Goal: Information Seeking & Learning: Learn about a topic

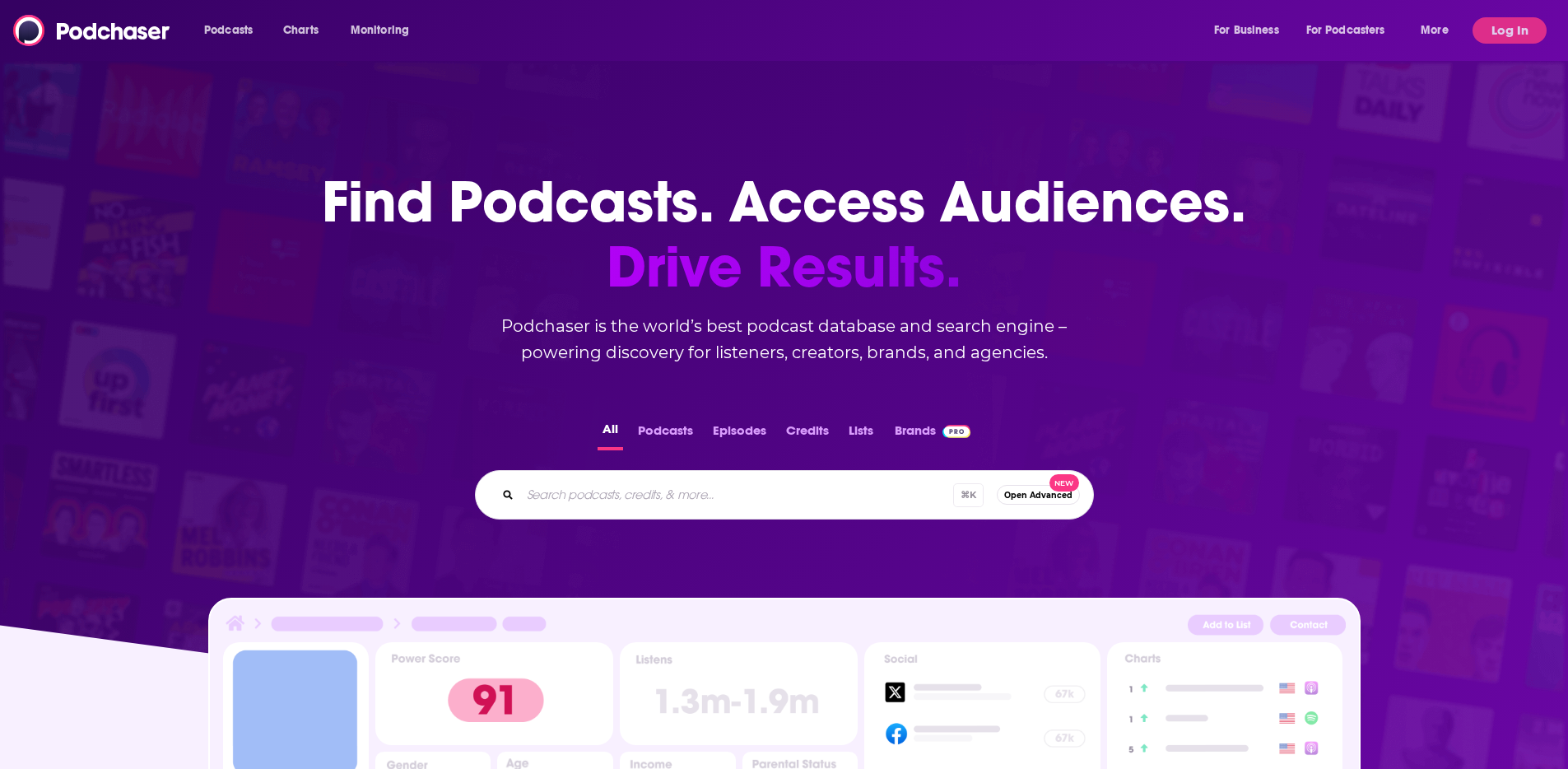
click at [679, 483] on input "Search podcasts, credits, & more..." at bounding box center [737, 495] width 433 height 27
paste input "Slate Money"
type input "Slate Money"
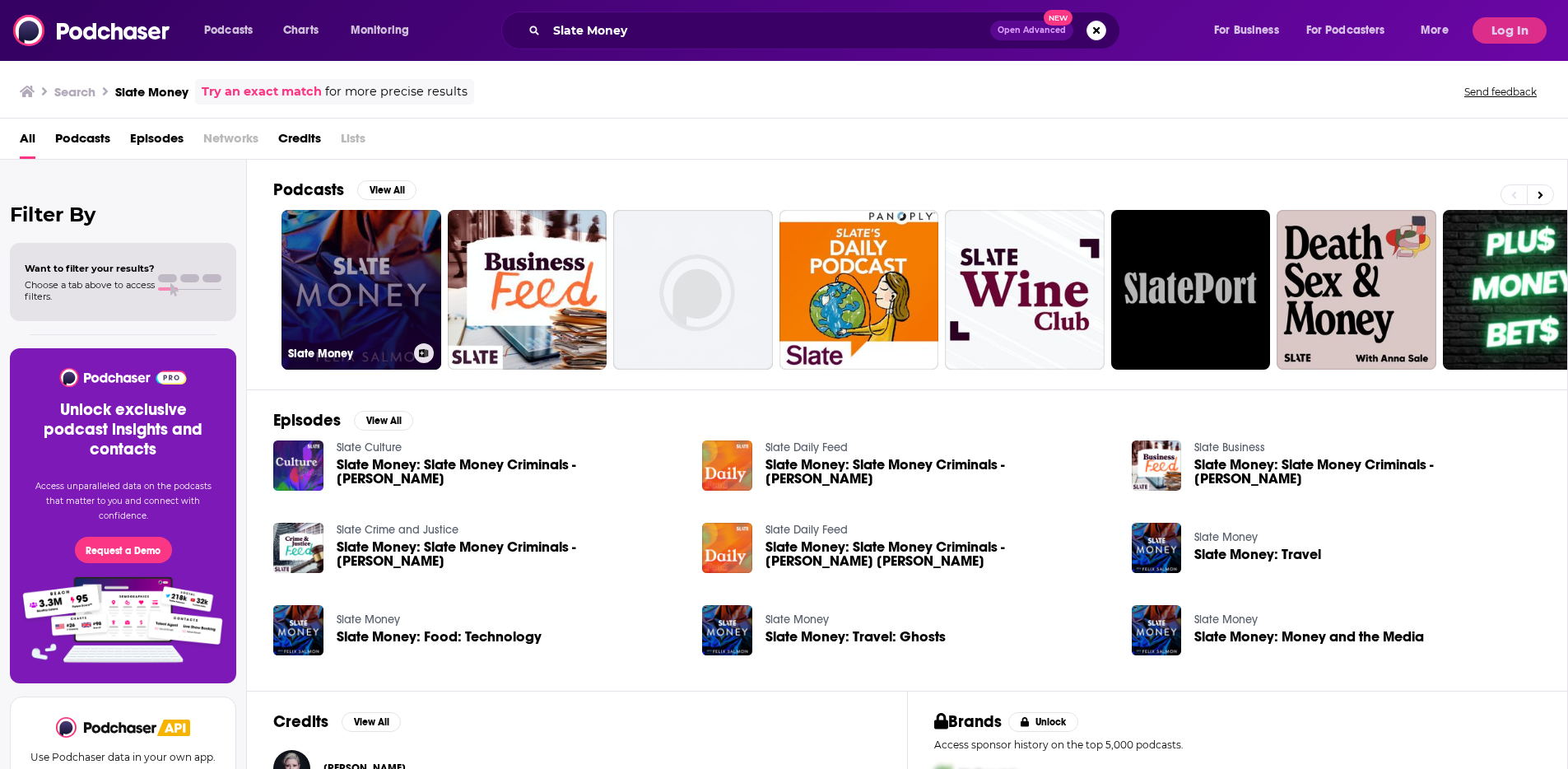
click at [380, 273] on link "Slate Money" at bounding box center [361, 289] width 159 height 159
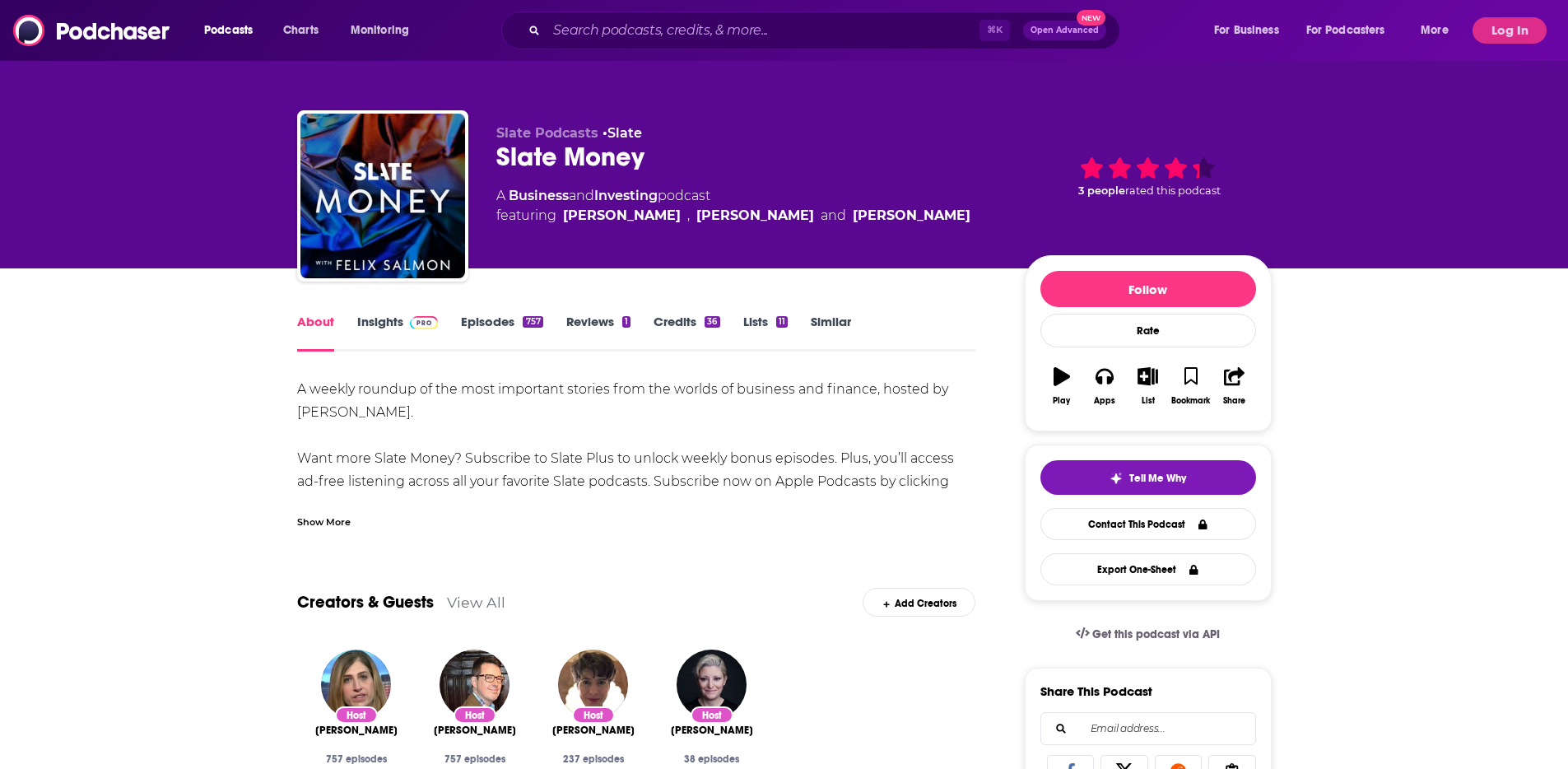
click at [412, 327] on span at bounding box center [421, 322] width 36 height 16
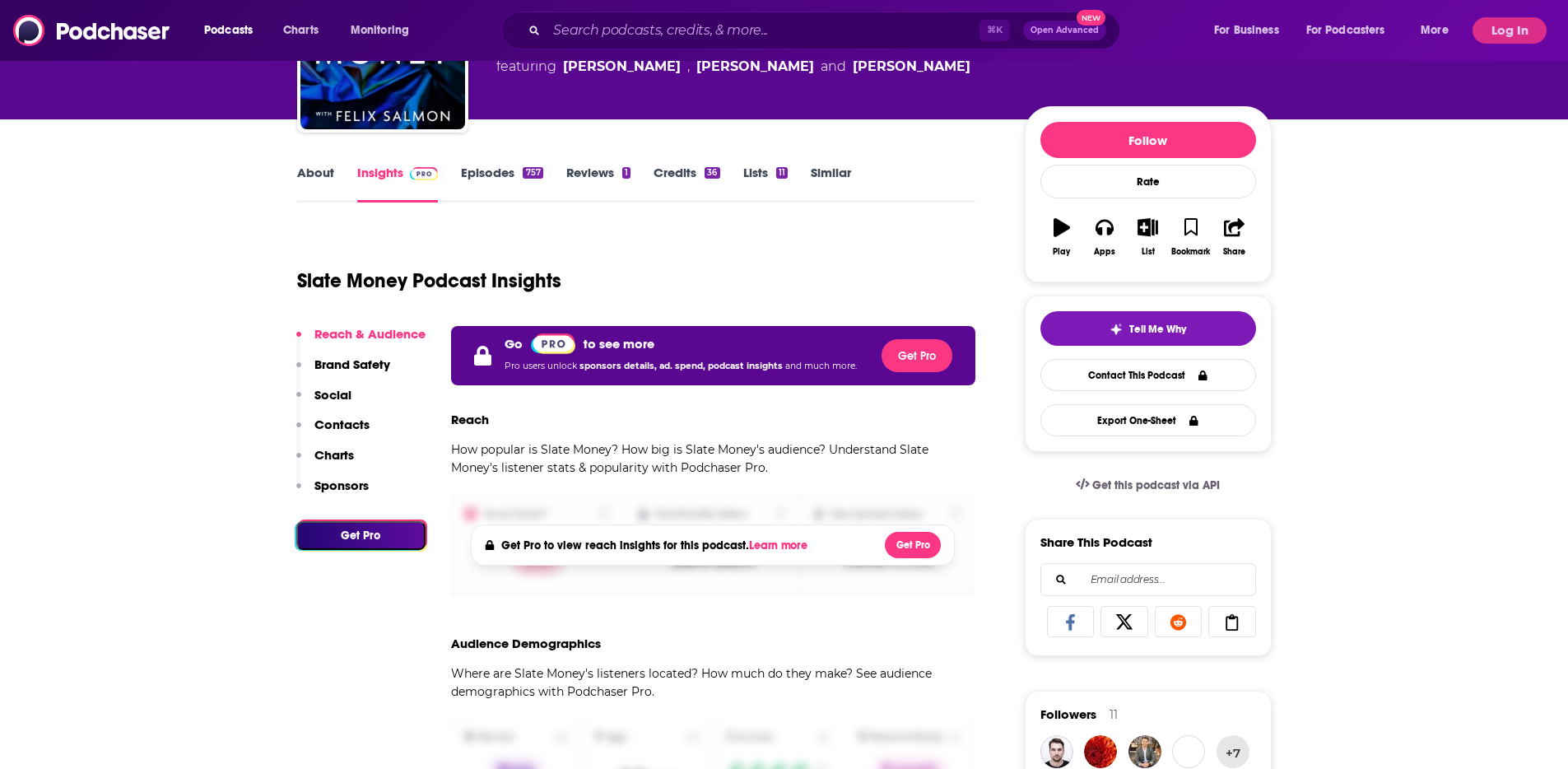
scroll to position [152, 0]
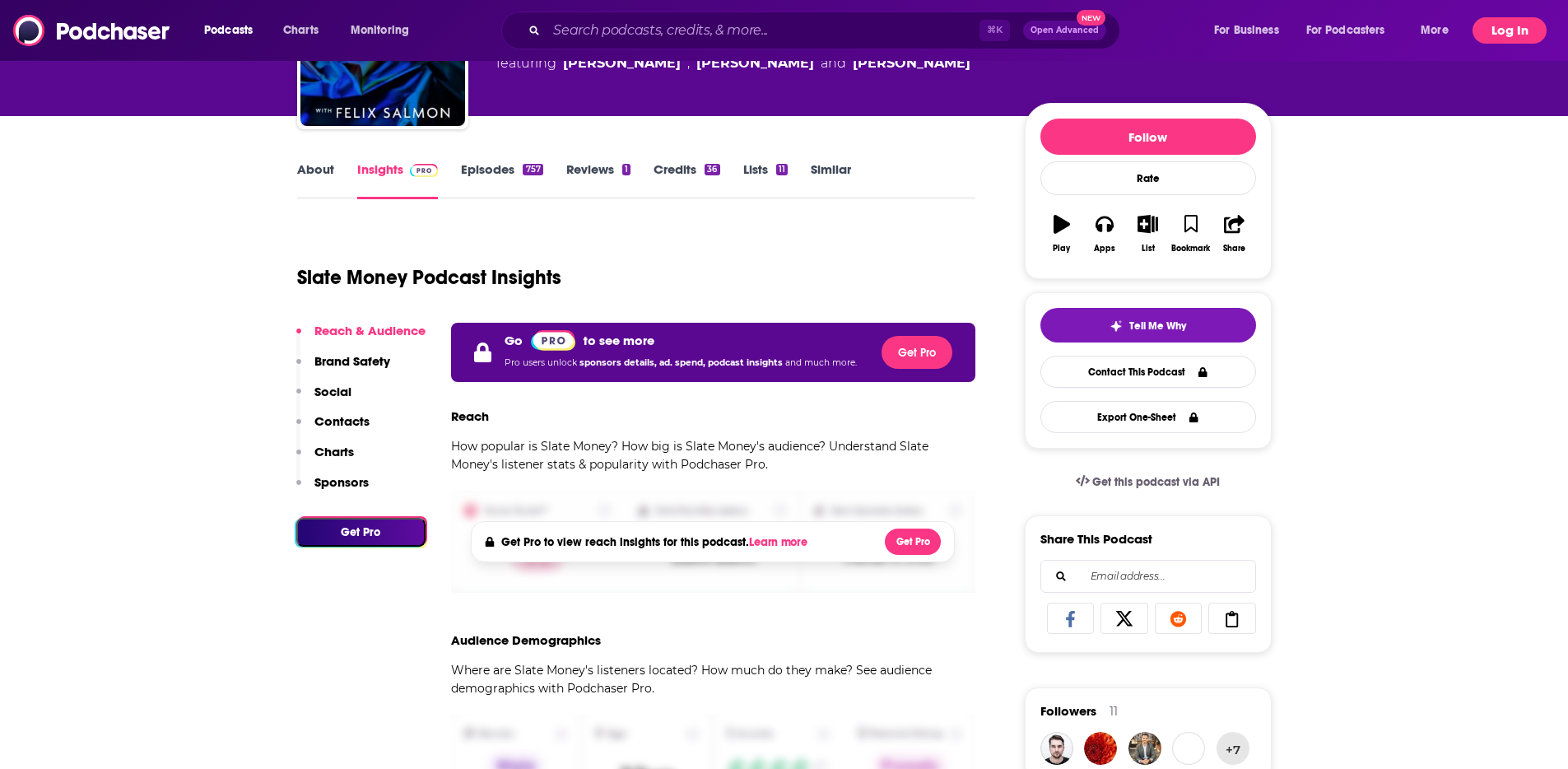
click at [1510, 31] on button "Log In" at bounding box center [1510, 30] width 74 height 27
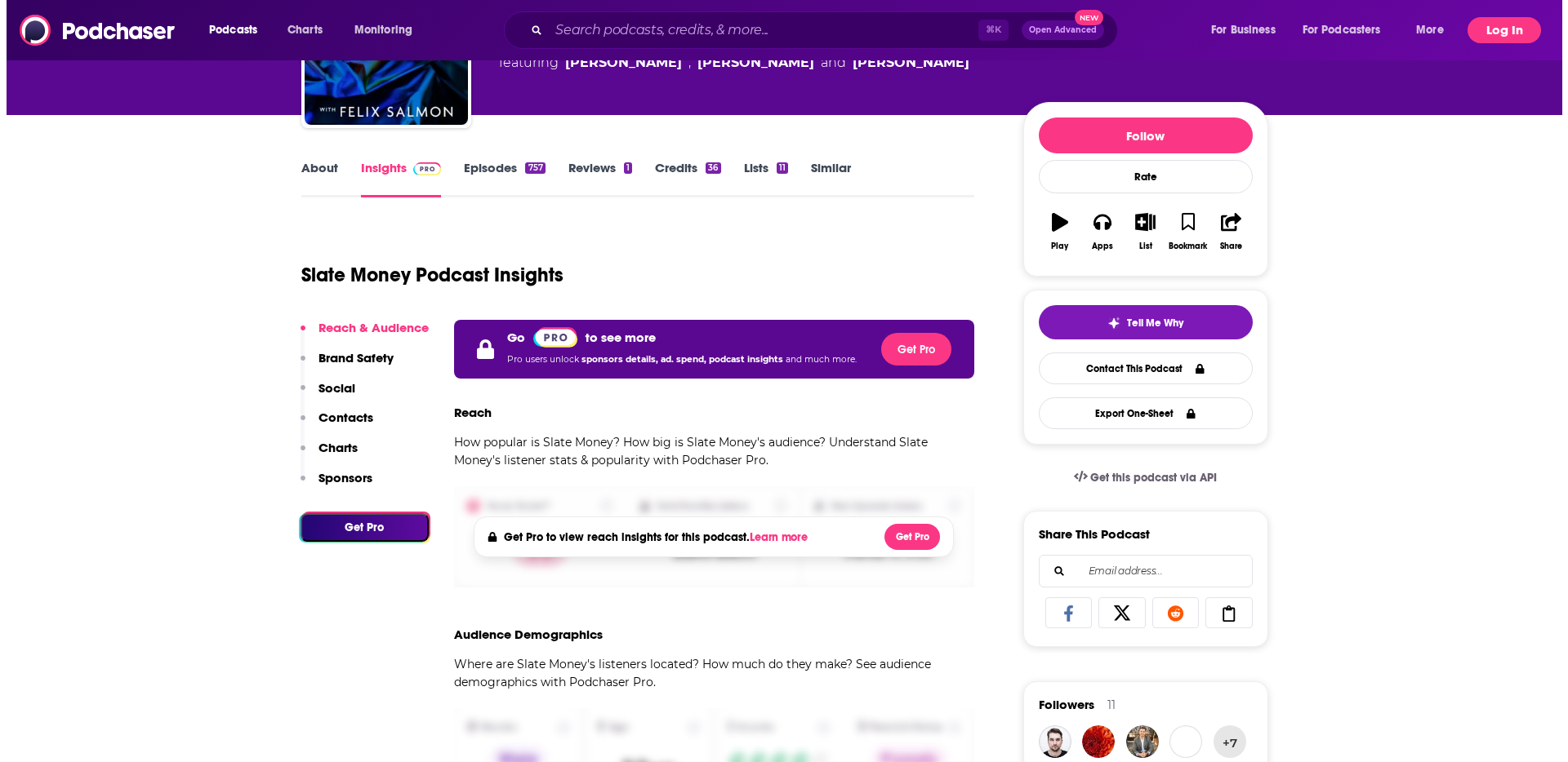
scroll to position [0, 0]
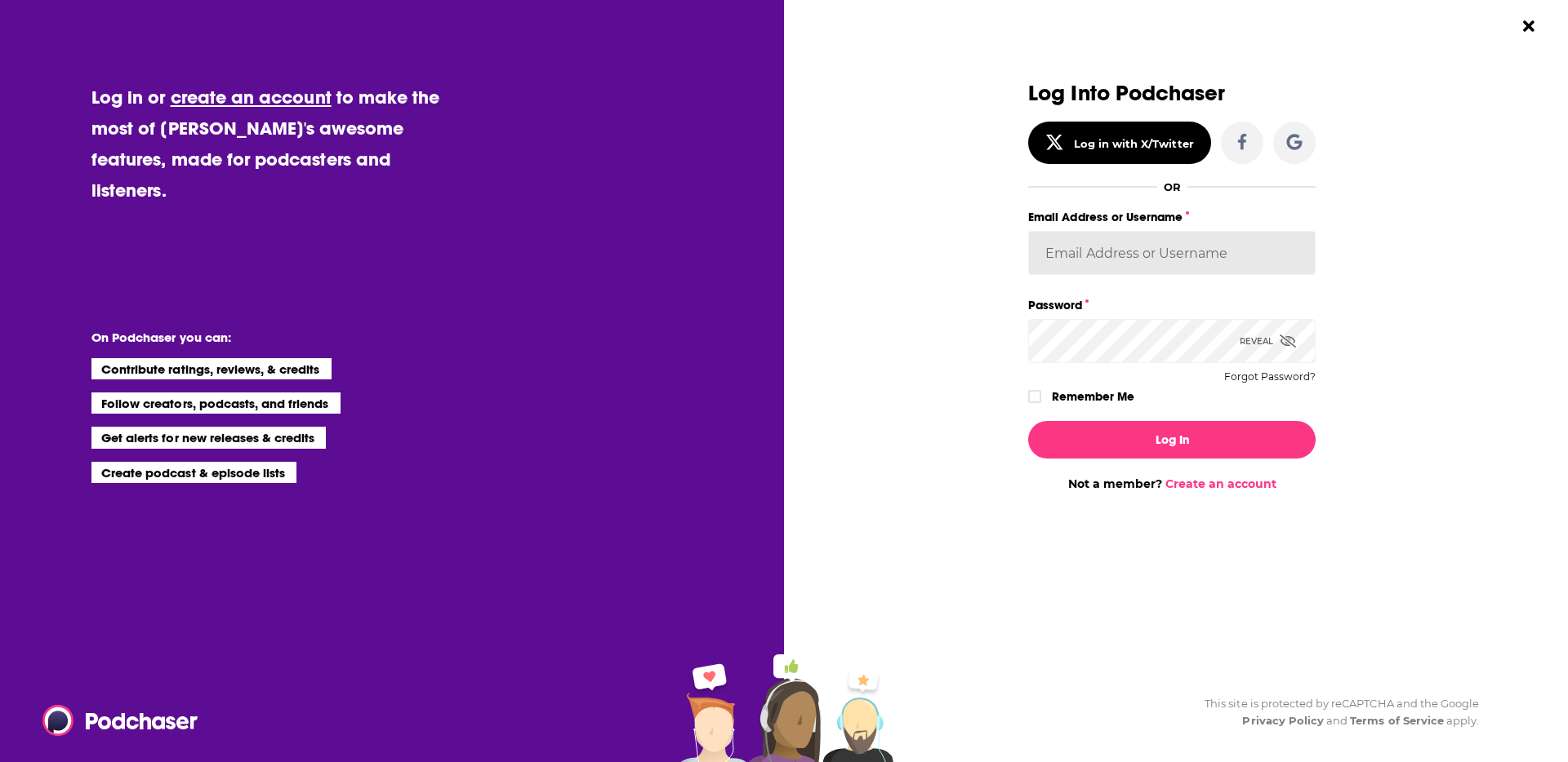
click at [1088, 254] on input "Email Address or Username" at bounding box center [1172, 252] width 287 height 44
type input "danikarchmer"
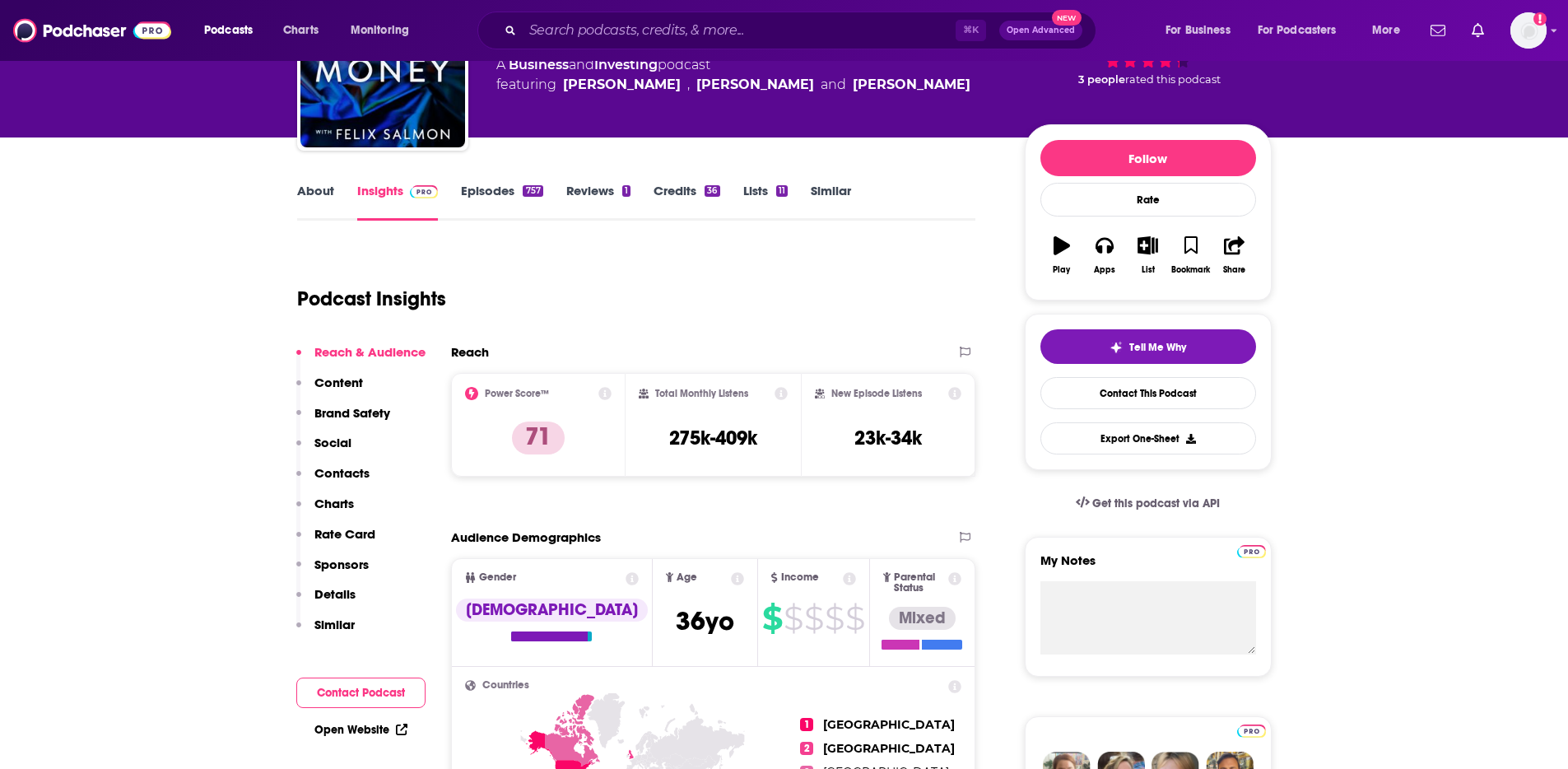
scroll to position [102, 0]
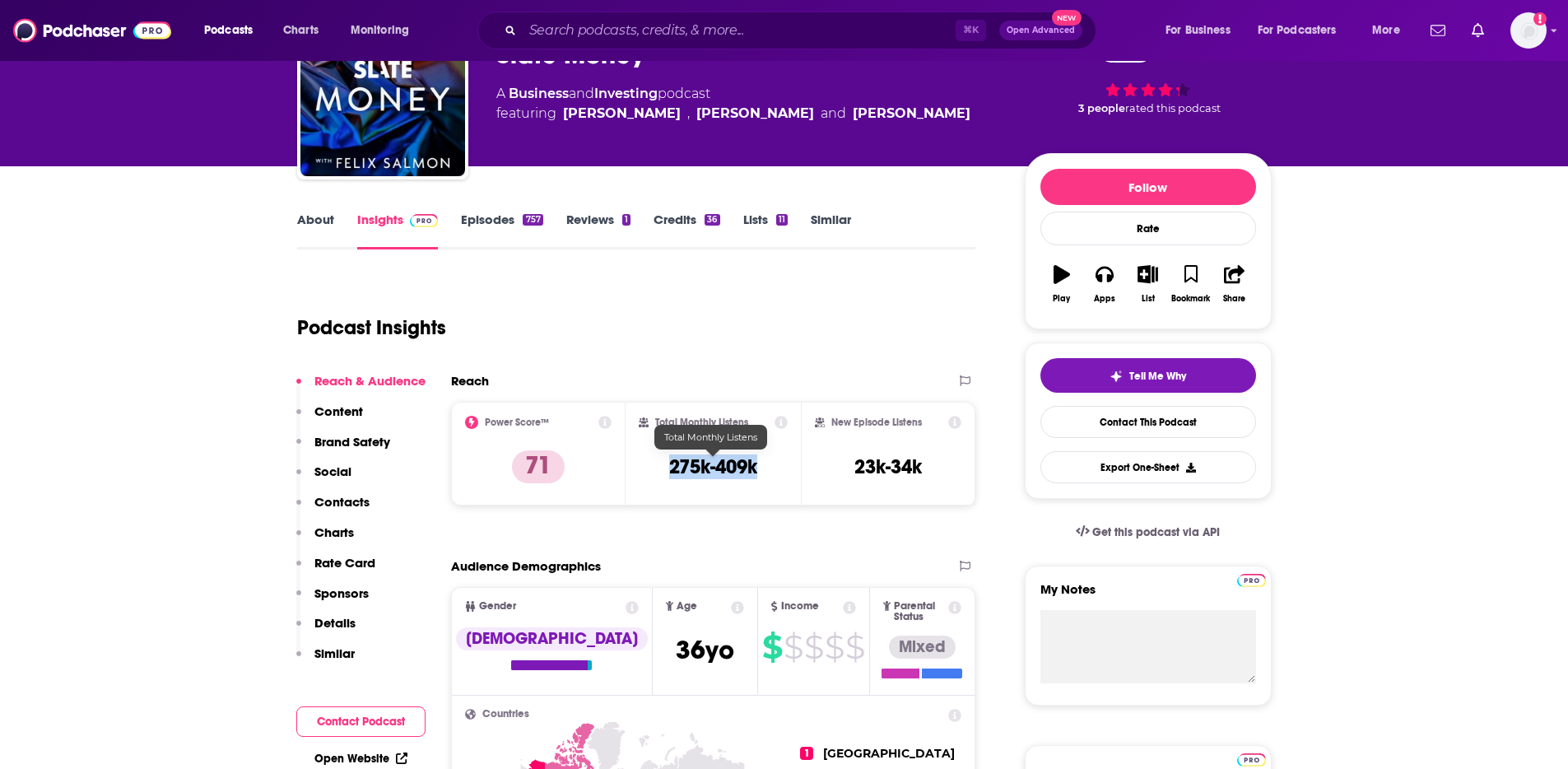
drag, startPoint x: 722, startPoint y: 464, endPoint x: 635, endPoint y: 464, distance: 87.0
click at [635, 464] on div "Total Monthly Listens 275k-409k" at bounding box center [712, 453] width 175 height 104
copy h3 "275k-409k"
drag, startPoint x: 853, startPoint y: 468, endPoint x: 840, endPoint y: 468, distance: 13.0
click at [840, 468] on div "New Episode Listens 23k-34k" at bounding box center [888, 453] width 147 height 76
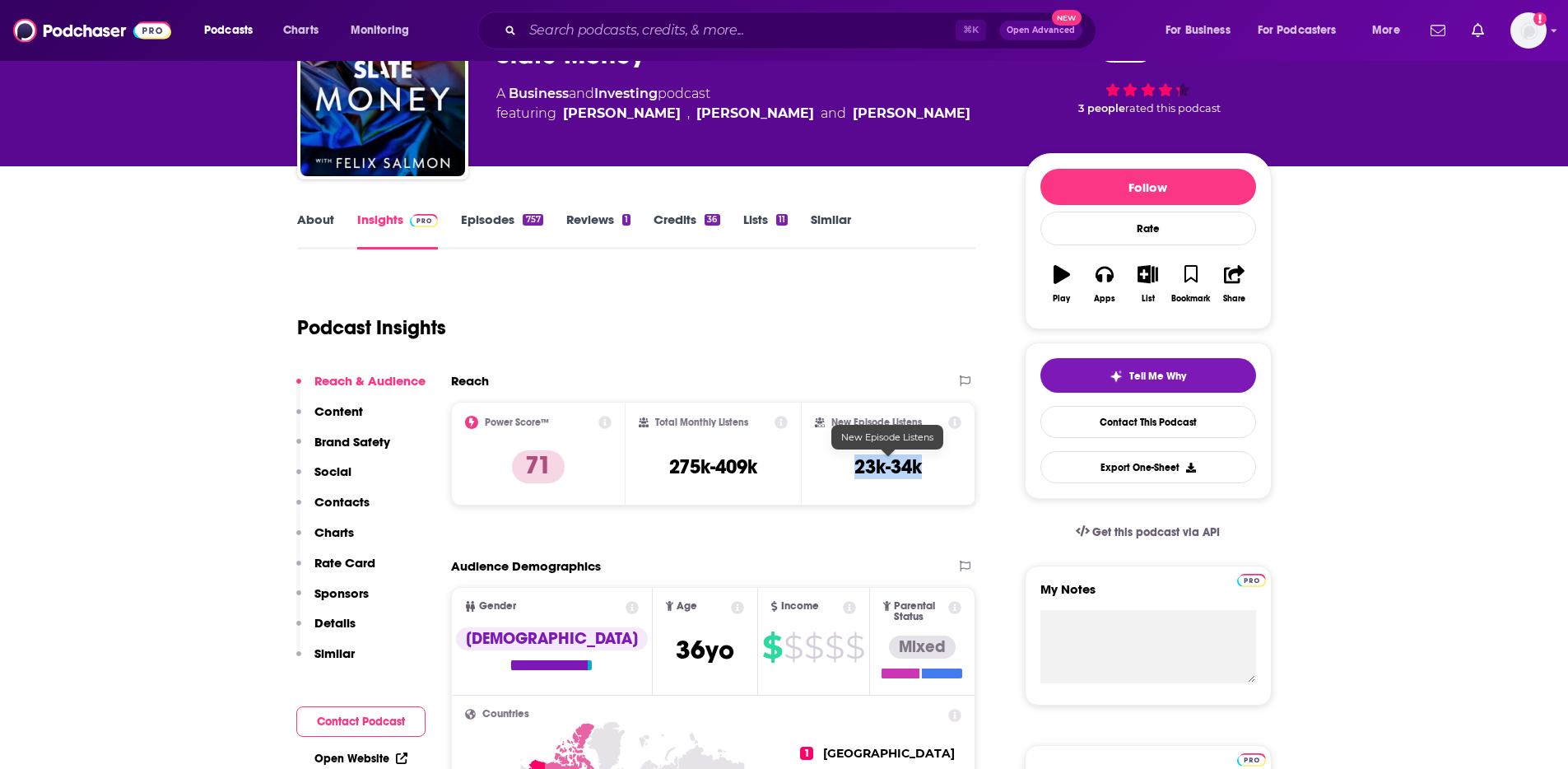
copy h3 "23k-34k"
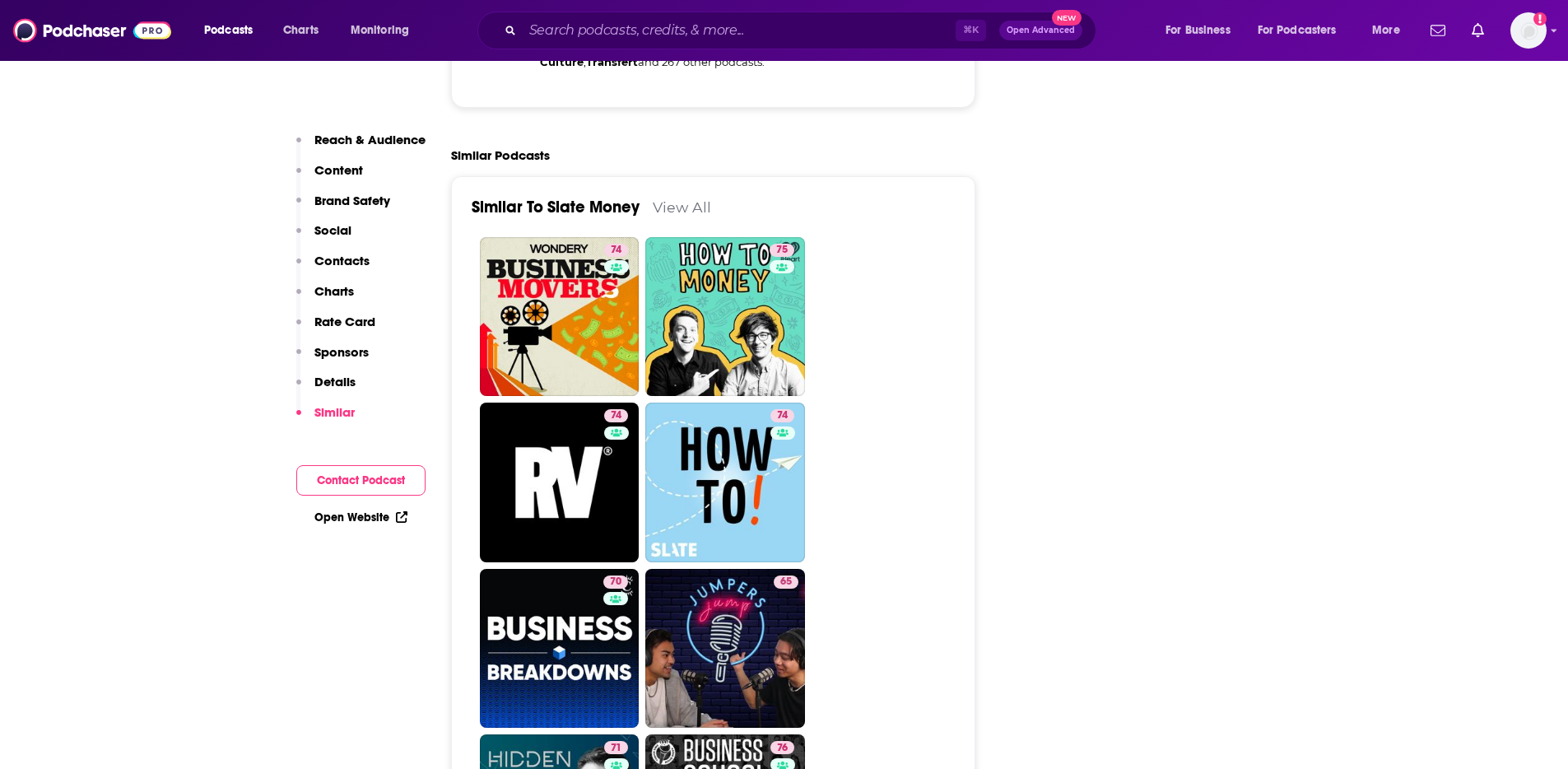
scroll to position [4211, 0]
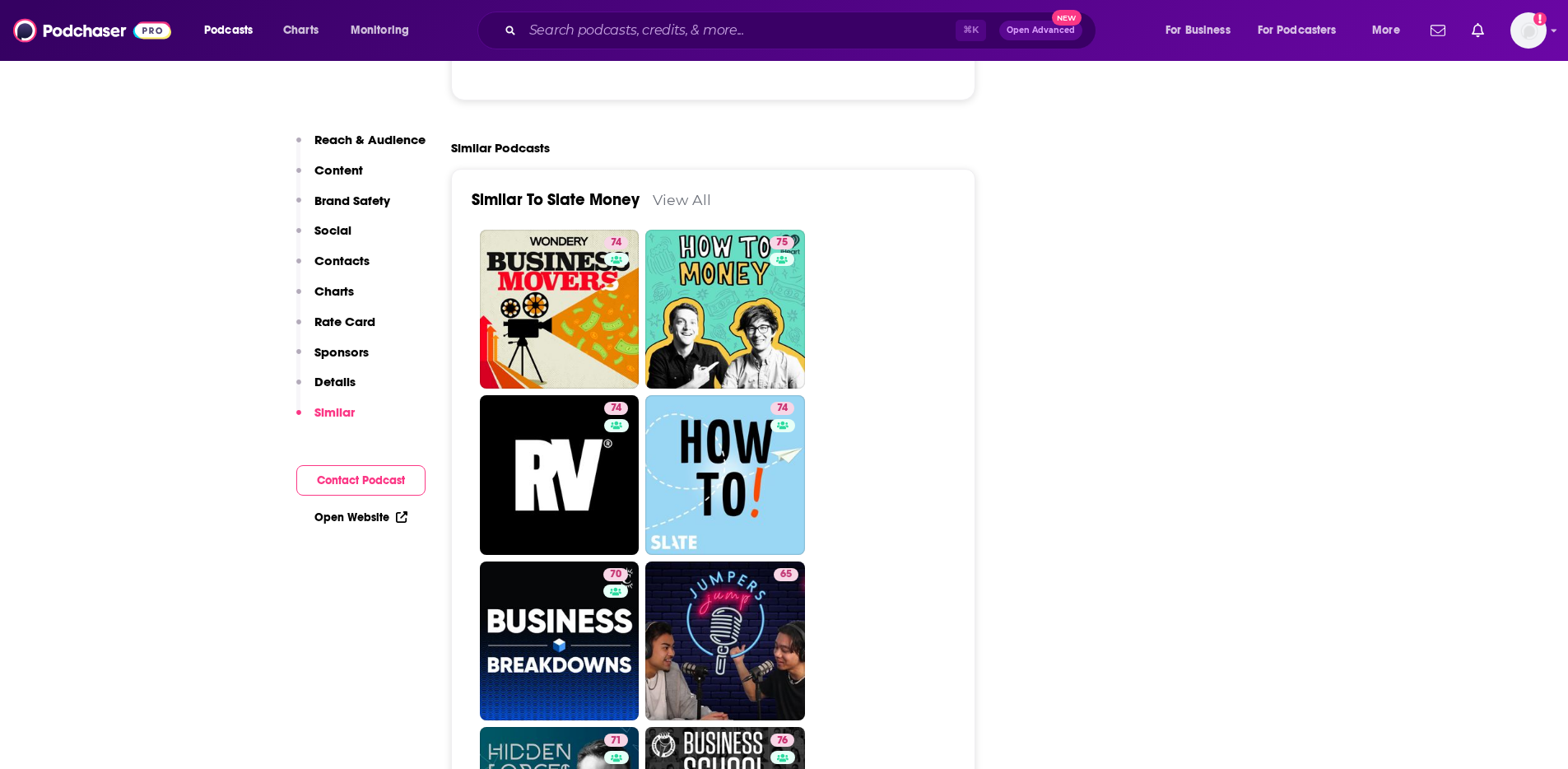
click at [365, 135] on p "Reach & Audience" at bounding box center [370, 140] width 111 height 16
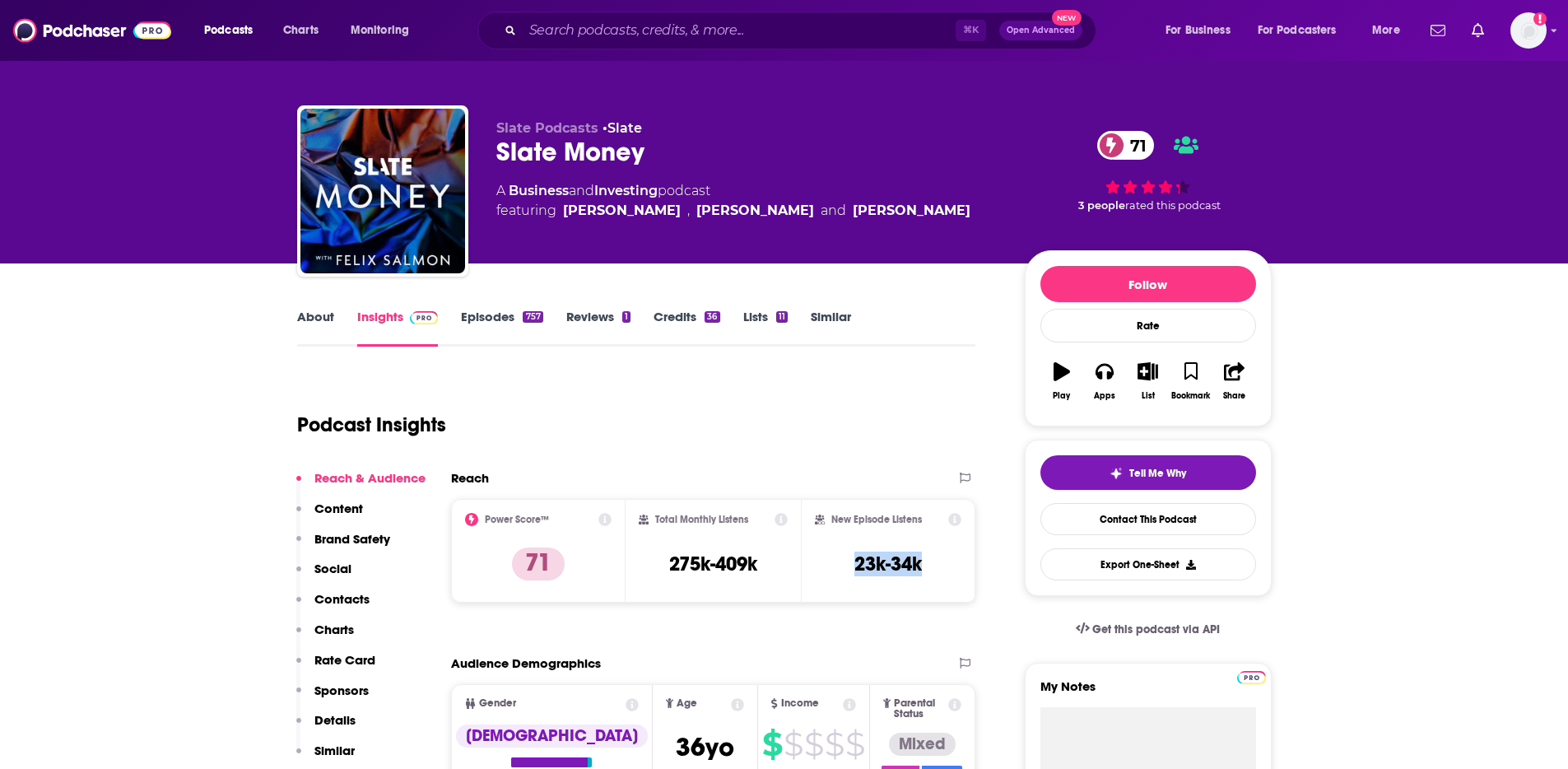
scroll to position [0, 0]
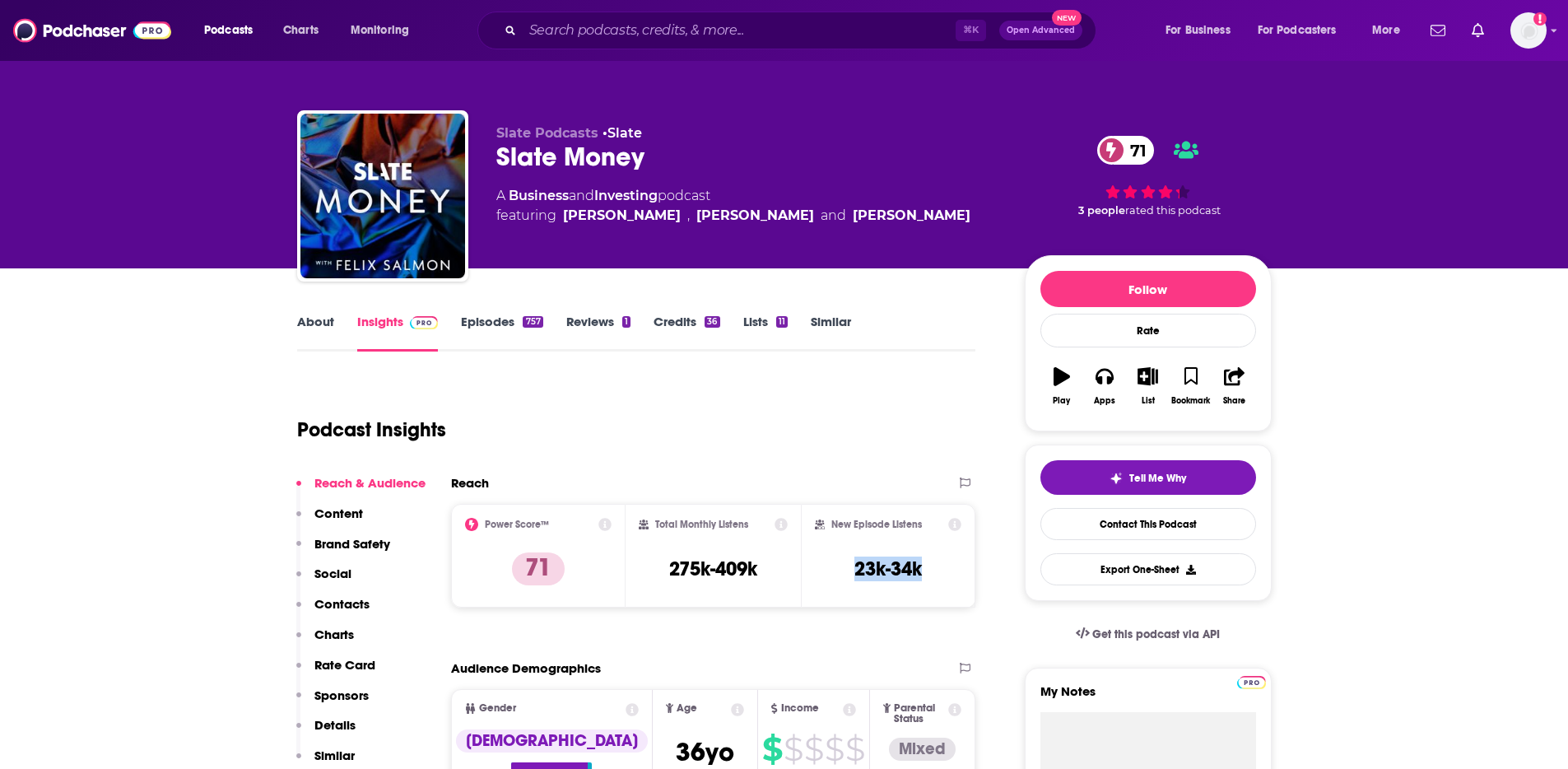
click at [325, 332] on link "About" at bounding box center [315, 333] width 37 height 38
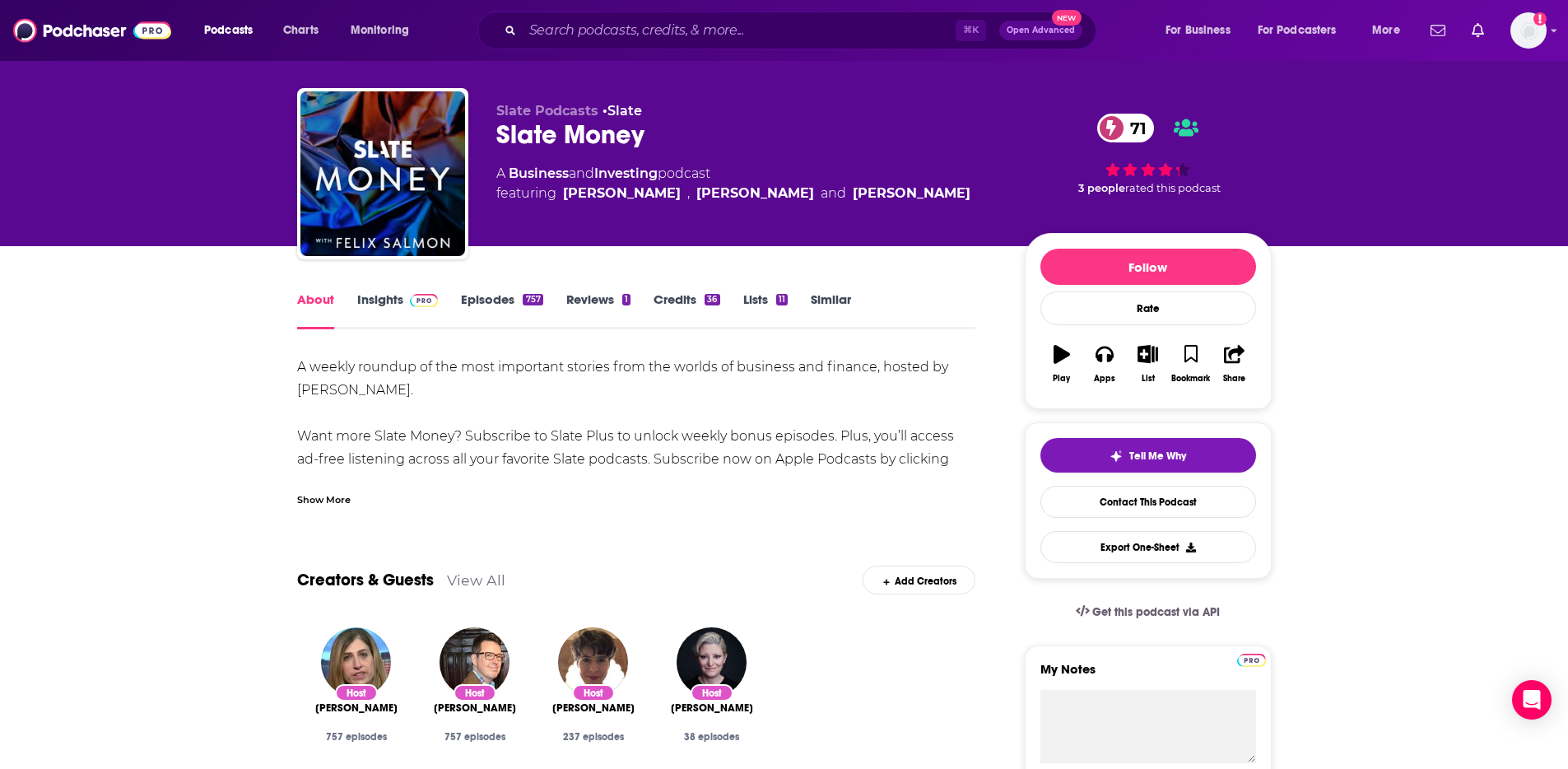
scroll to position [30, 0]
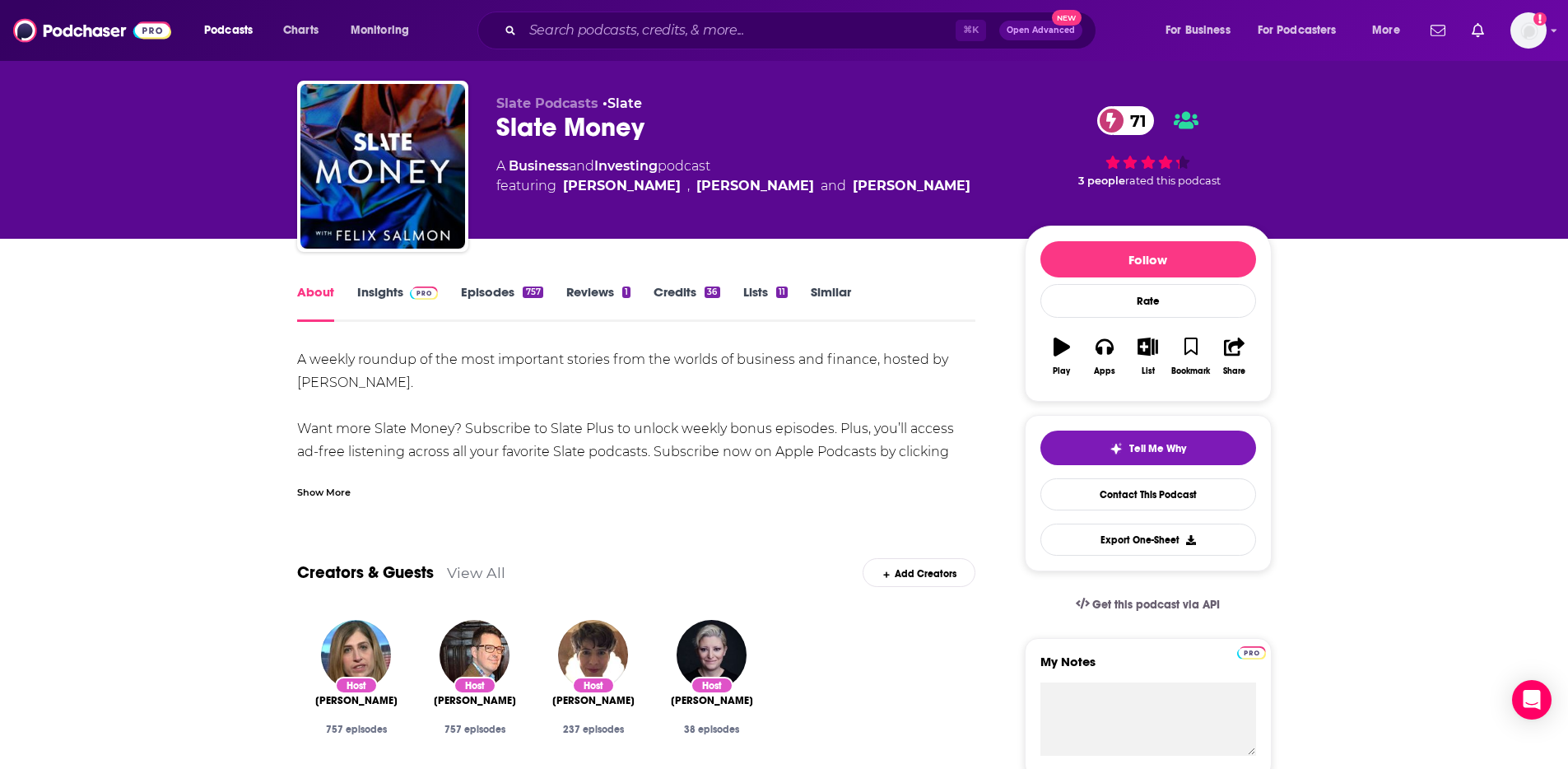
click at [323, 498] on div "Show More" at bounding box center [323, 491] width 53 height 16
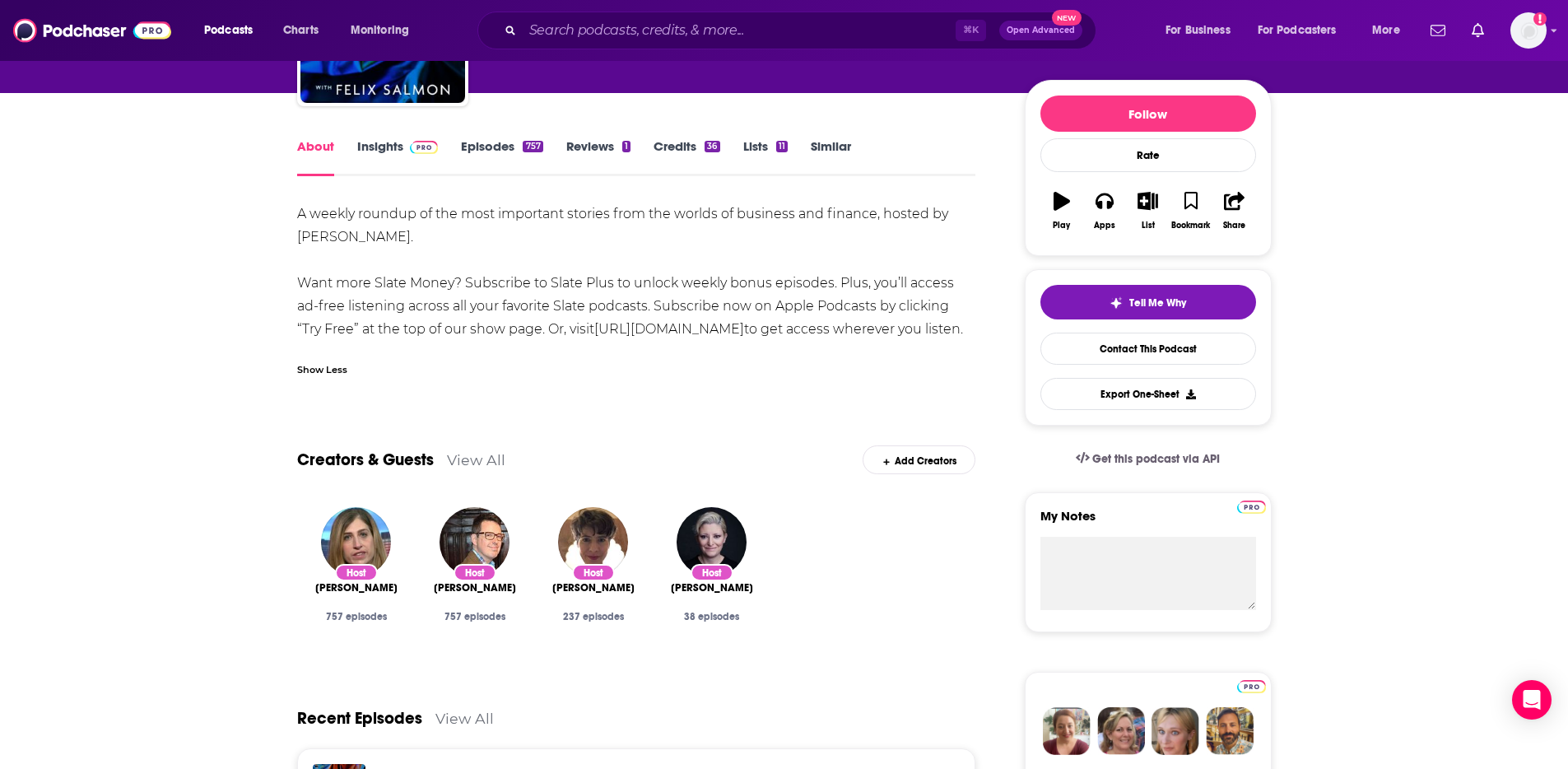
scroll to position [177, 0]
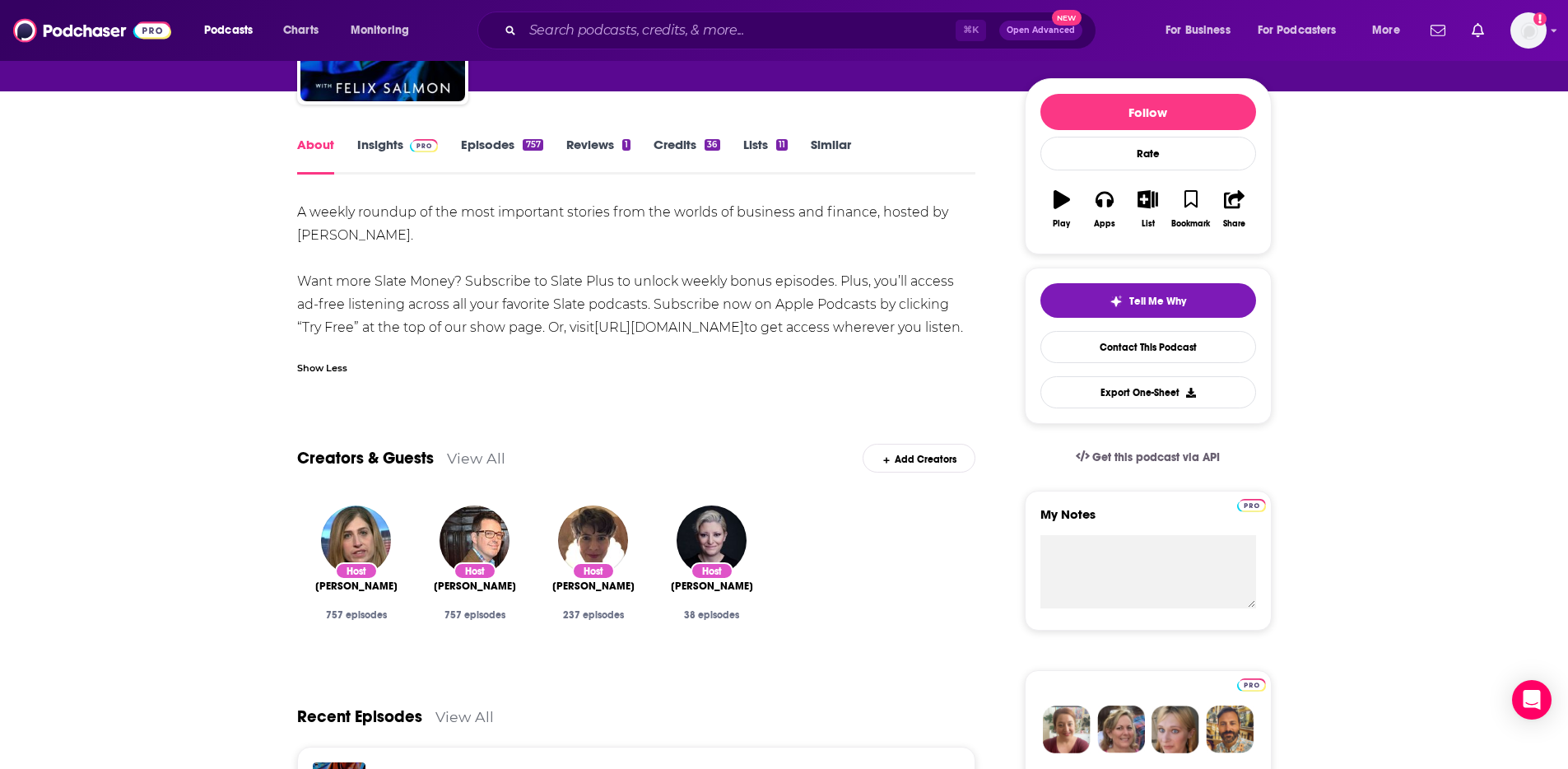
click at [650, 236] on div "A weekly roundup of the most important stories from the worlds of business and …" at bounding box center [636, 270] width 680 height 139
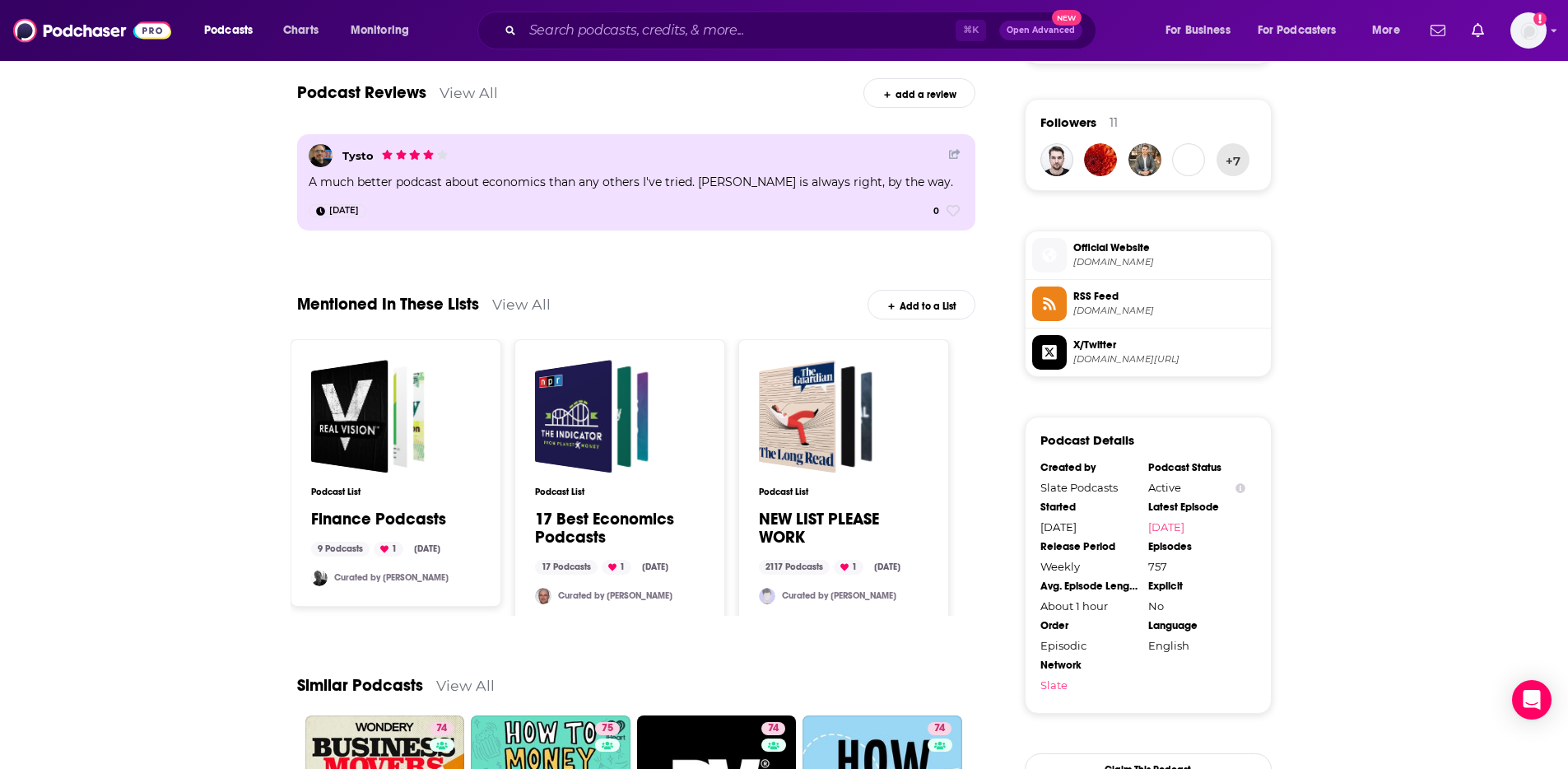
scroll to position [1411, 0]
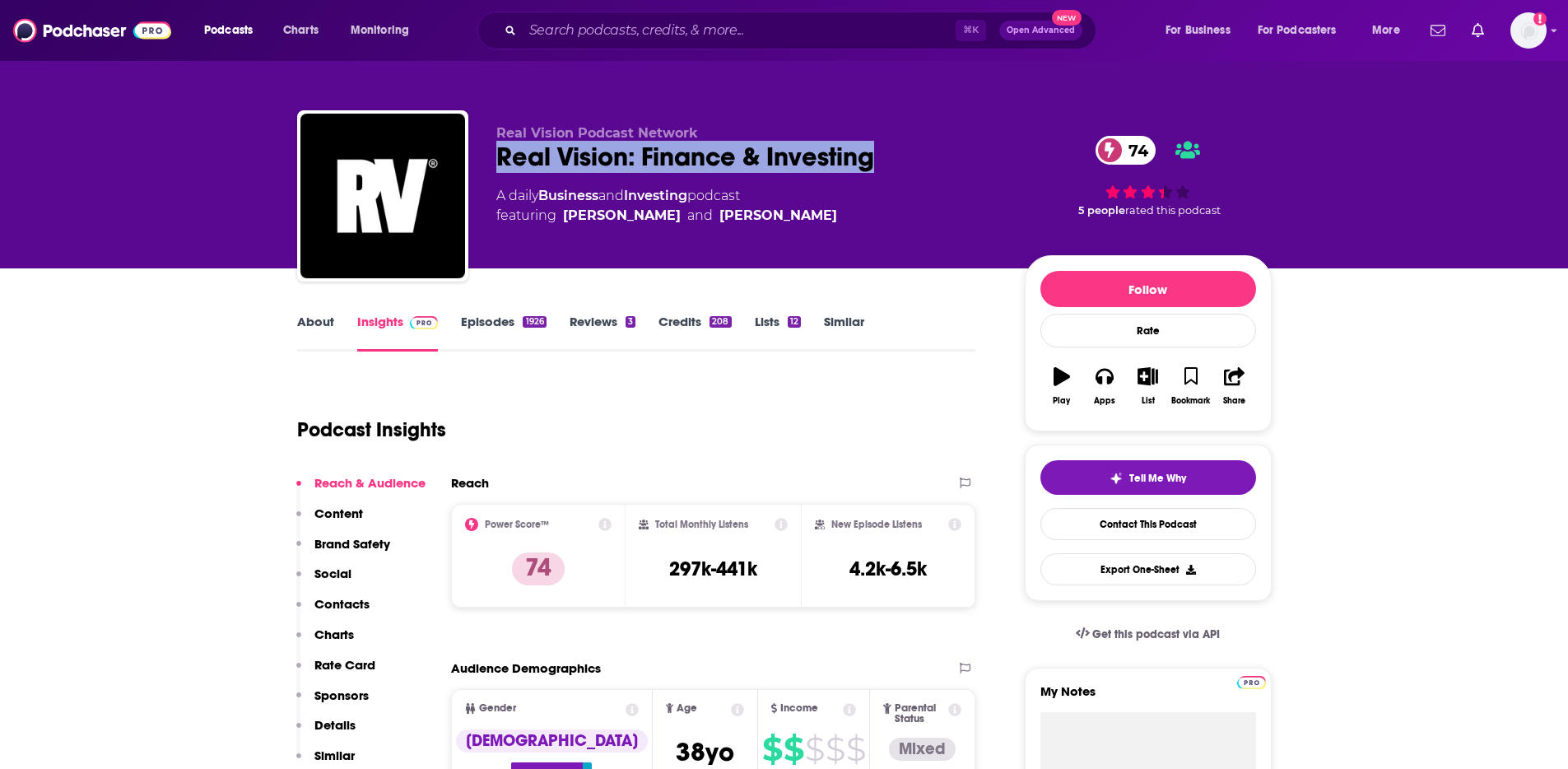
drag, startPoint x: 503, startPoint y: 153, endPoint x: 923, endPoint y: 160, distance: 420.1
click at [923, 160] on div "Real Vision: Finance & Investing 74" at bounding box center [748, 156] width 503 height 32
copy h2 "Real Vision: Finance & Investing"
